Goal: Information Seeking & Learning: Learn about a topic

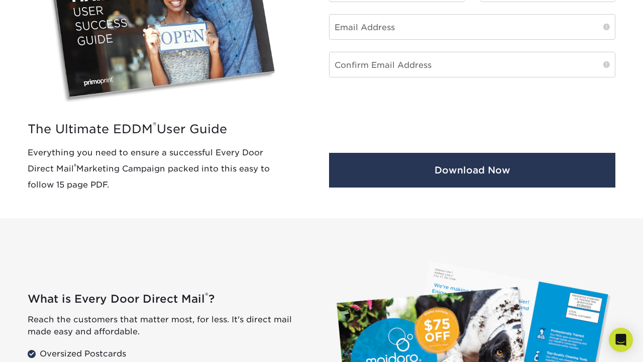
scroll to position [754, 0]
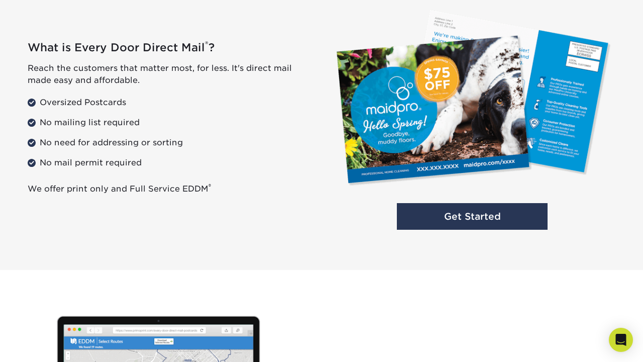
click at [87, 164] on li "No mail permit required" at bounding box center [171, 163] width 286 height 16
click at [475, 219] on link "Get Started" at bounding box center [472, 216] width 151 height 27
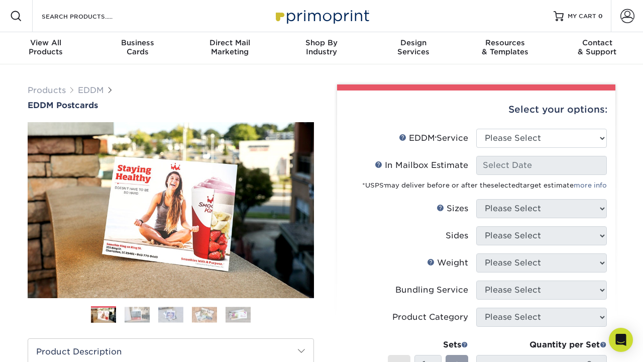
click at [86, 16] on input "Search Products" at bounding box center [90, 16] width 98 height 12
type input "No Permits Required"
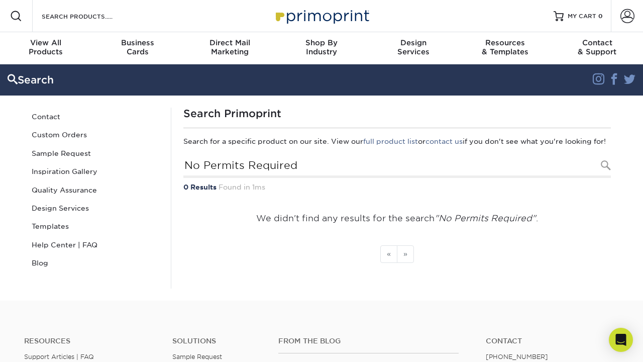
click at [407, 263] on li "» Next" at bounding box center [405, 254] width 17 height 18
click at [423, 47] on div "Design Services" at bounding box center [413, 47] width 92 height 18
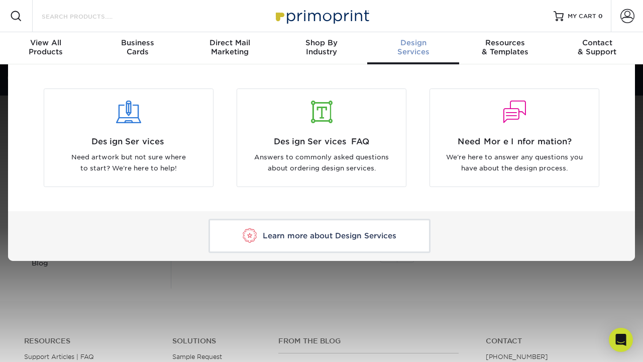
click at [87, 16] on input "Search Products" at bounding box center [90, 16] width 98 height 12
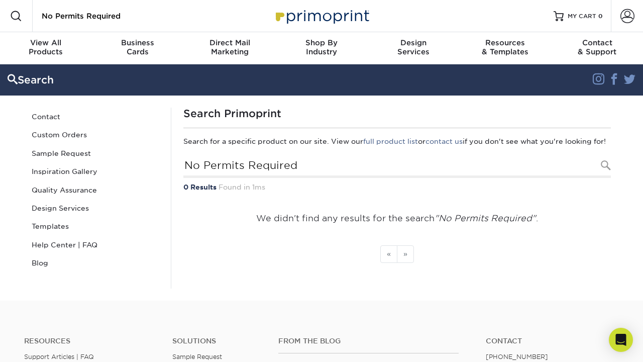
type input "No Permits Required"
